Goal: Transaction & Acquisition: Book appointment/travel/reservation

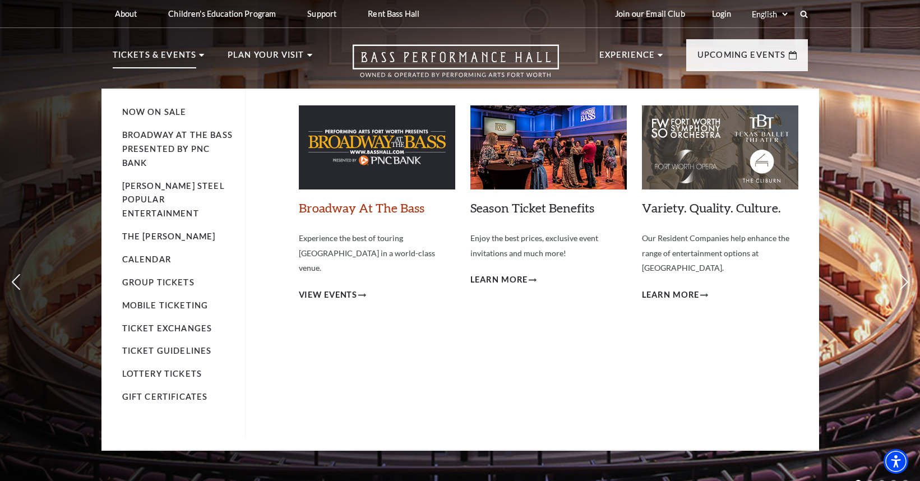
click at [317, 211] on link "Broadway At The Bass" at bounding box center [362, 207] width 126 height 15
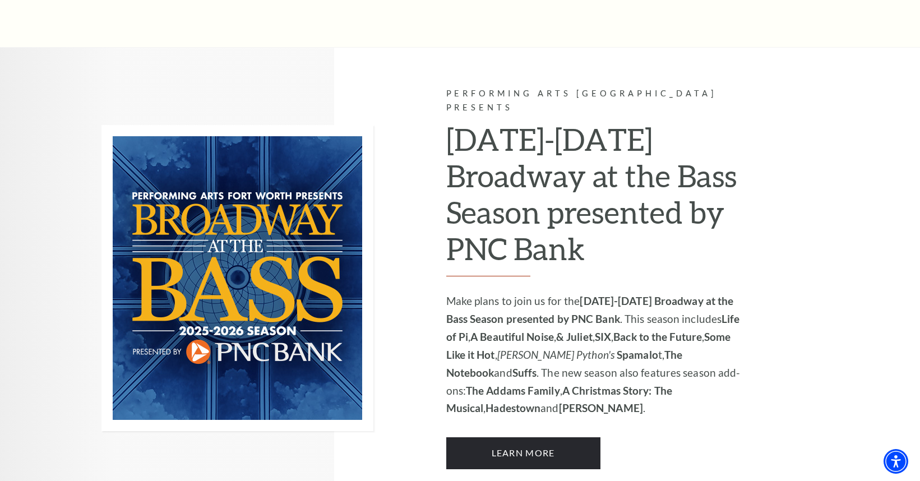
scroll to position [674, 0]
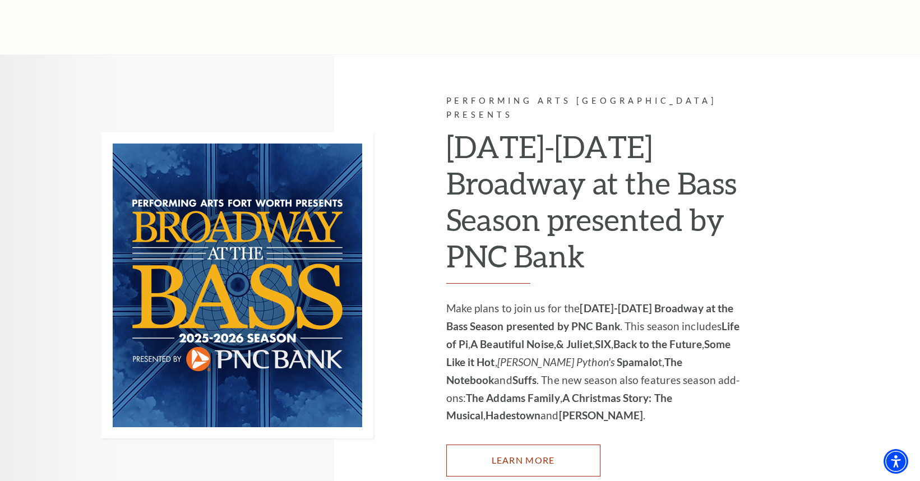
click at [502, 445] on link "Learn More" at bounding box center [523, 460] width 154 height 31
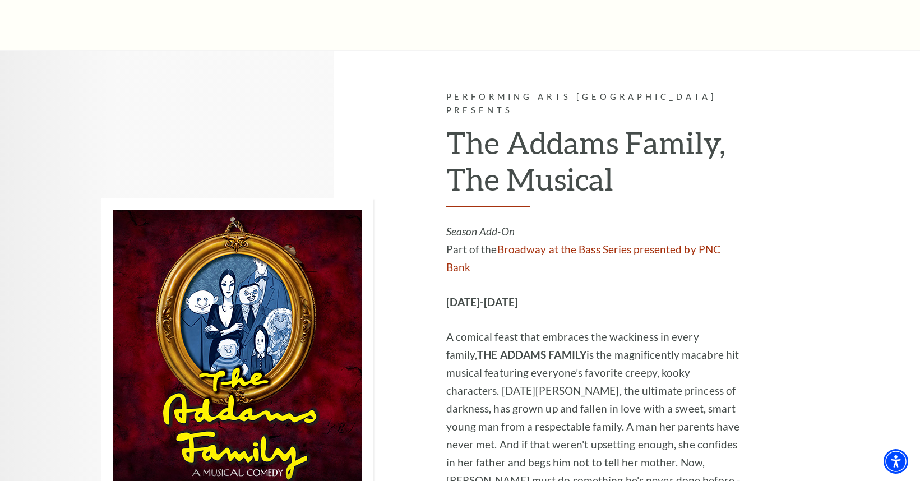
scroll to position [1907, 0]
